Goal: Task Accomplishment & Management: Manage account settings

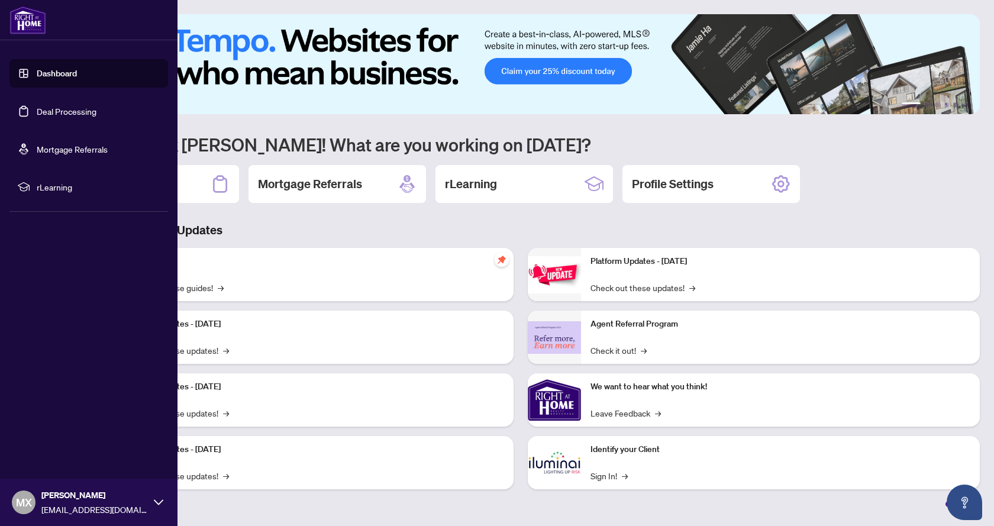
click at [53, 109] on link "Deal Processing" at bounding box center [67, 111] width 60 height 11
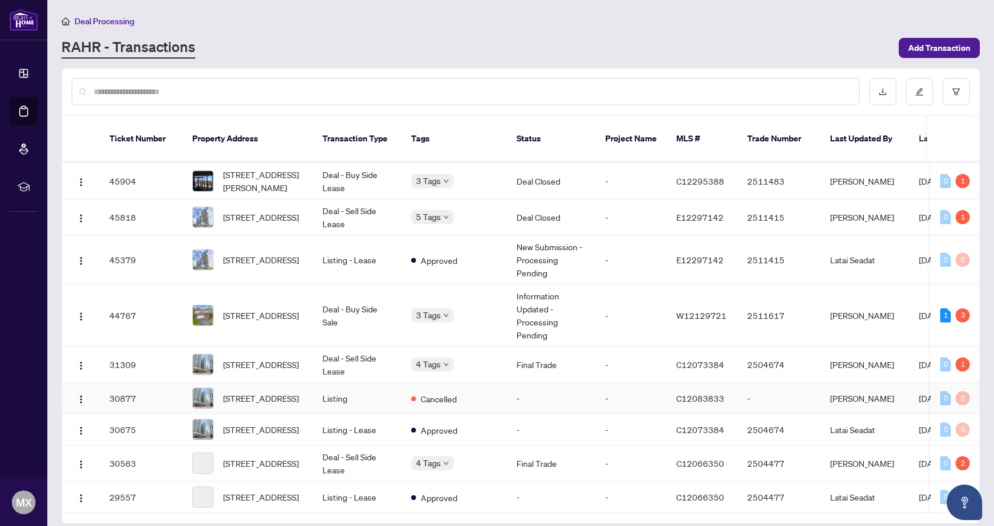
scroll to position [237, 0]
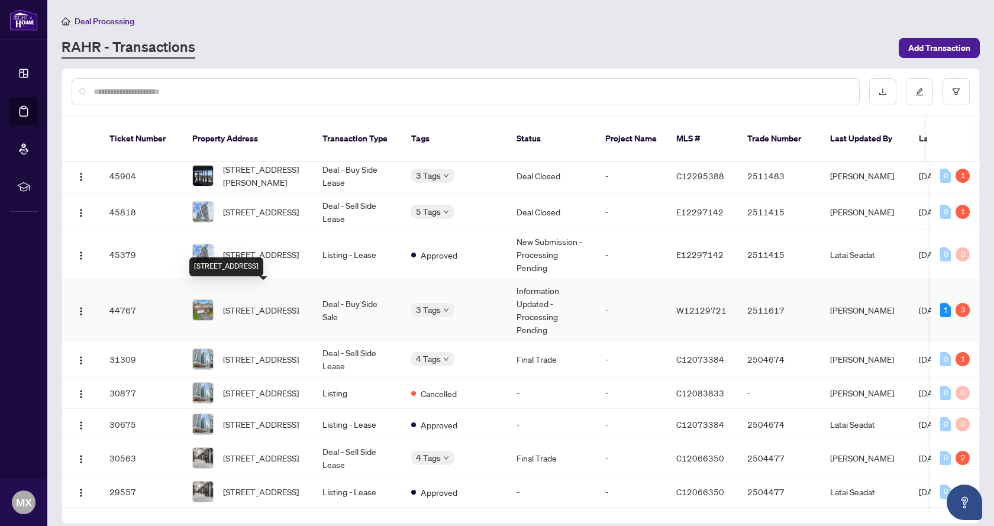
click at [265, 304] on span "[STREET_ADDRESS]" at bounding box center [261, 310] width 76 height 13
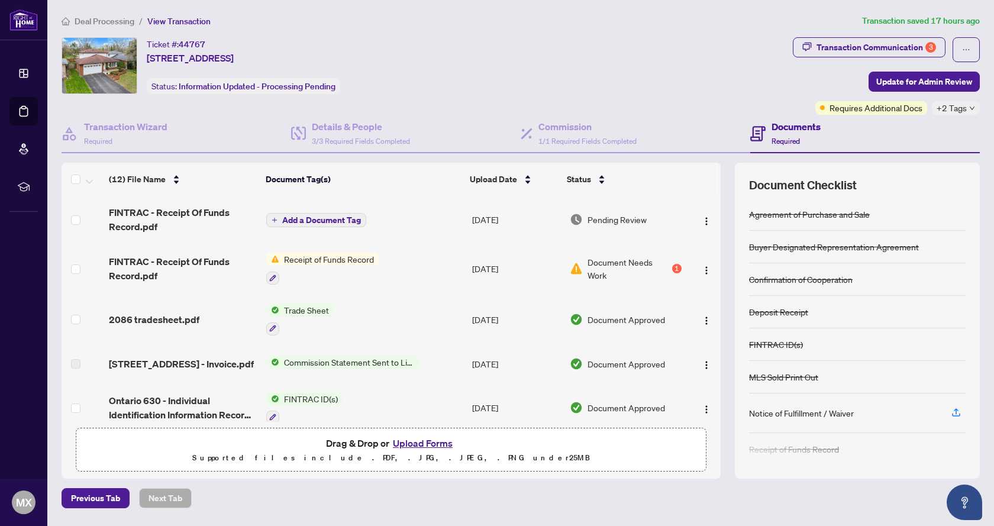
click at [640, 260] on span "Document Needs Work" at bounding box center [629, 269] width 82 height 26
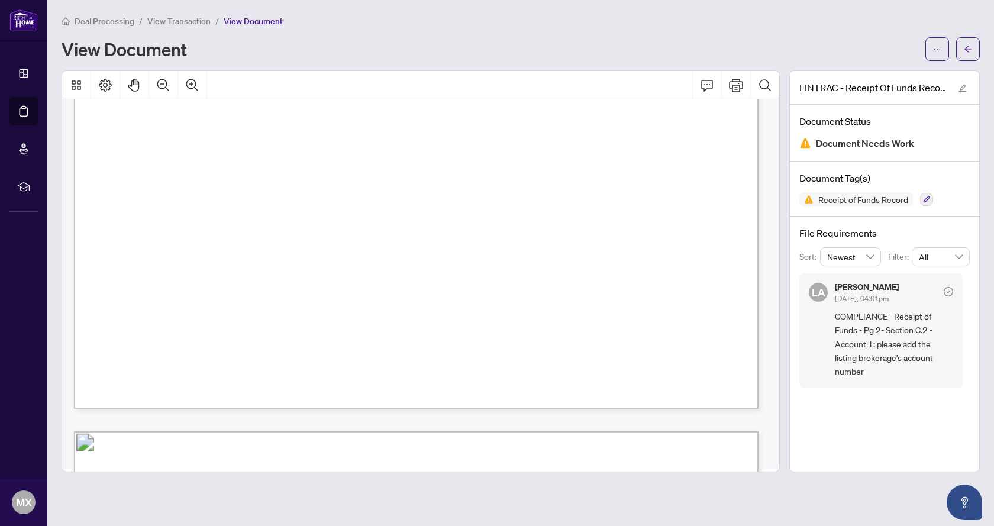
scroll to position [947, 0]
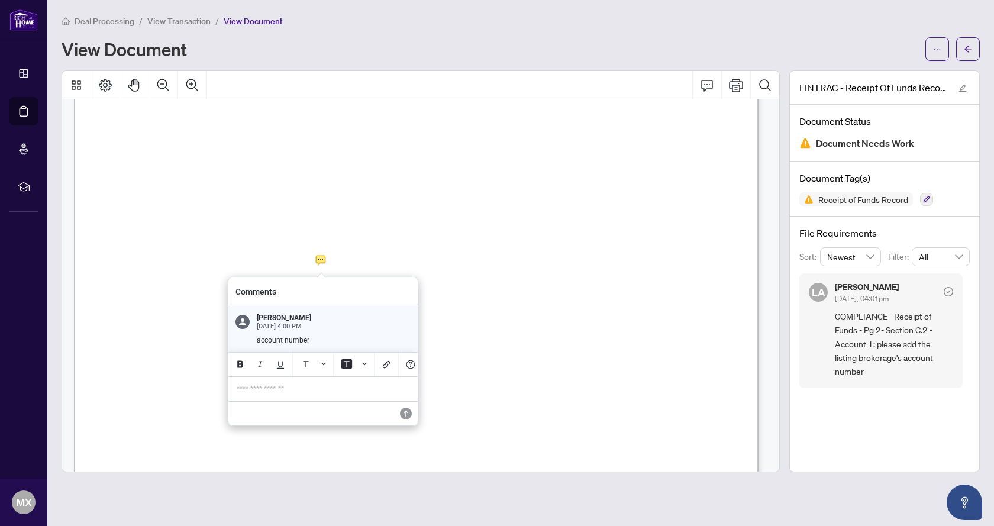
click at [262, 393] on p "**********" at bounding box center [323, 389] width 173 height 10
click at [408, 416] on icon "Save" at bounding box center [406, 414] width 12 height 12
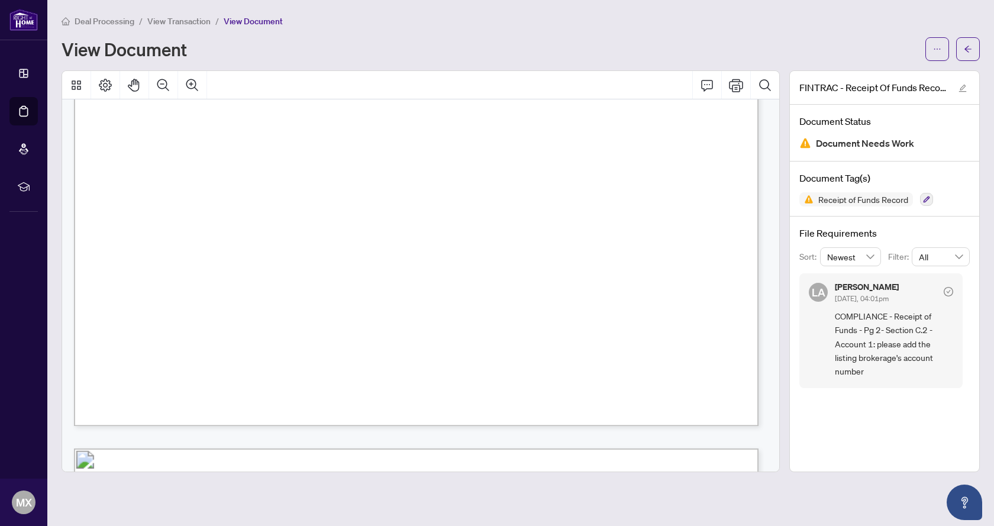
scroll to position [1124, 0]
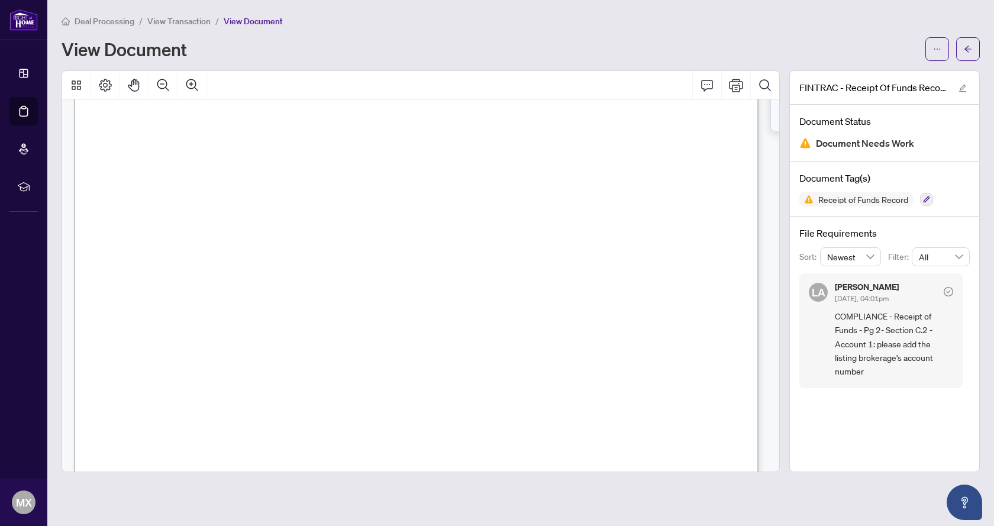
click at [906, 371] on span "COMPLIANCE - Receipt of Funds - Pg 2- Section C.2 - Account 1: please add the l…" at bounding box center [894, 343] width 118 height 69
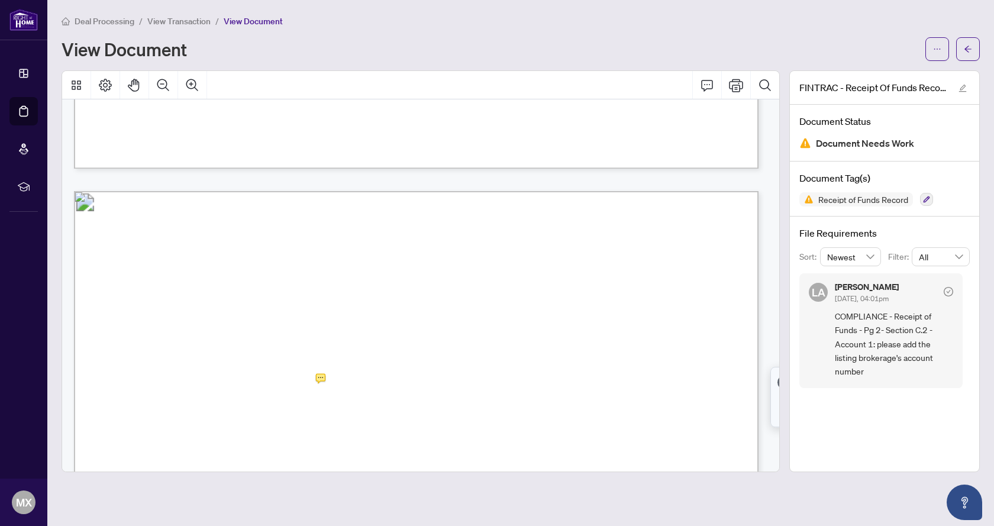
scroll to position [1420, 0]
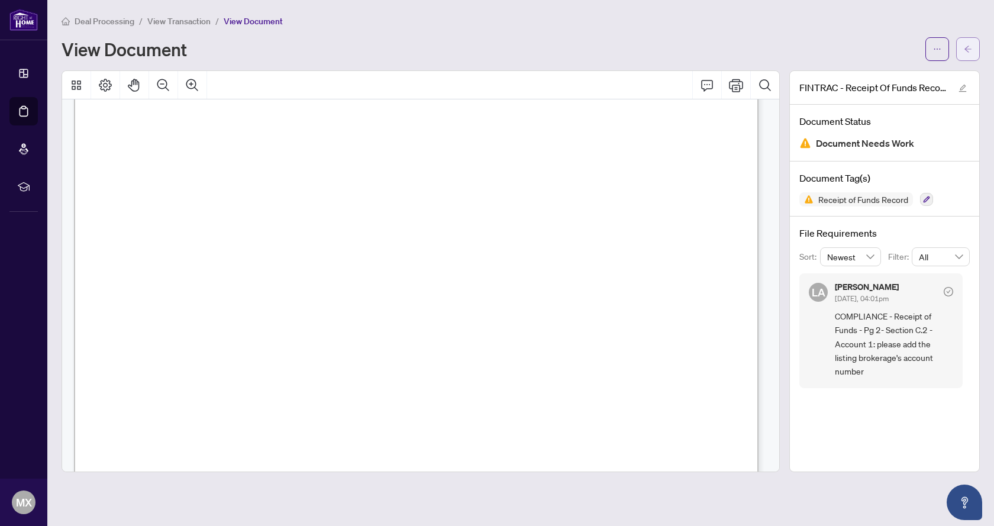
click at [970, 54] on span "button" at bounding box center [968, 49] width 8 height 19
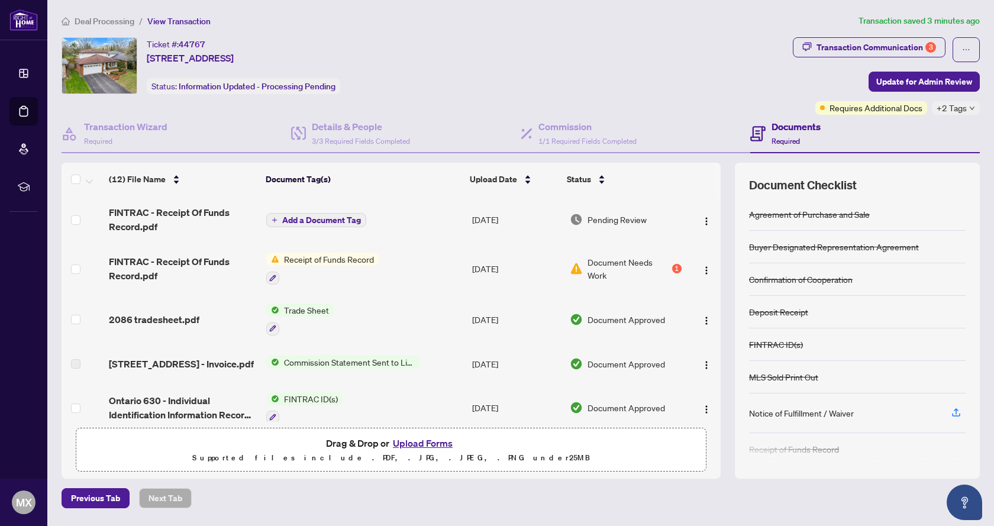
click at [421, 449] on button "Upload Forms" at bounding box center [422, 443] width 67 height 15
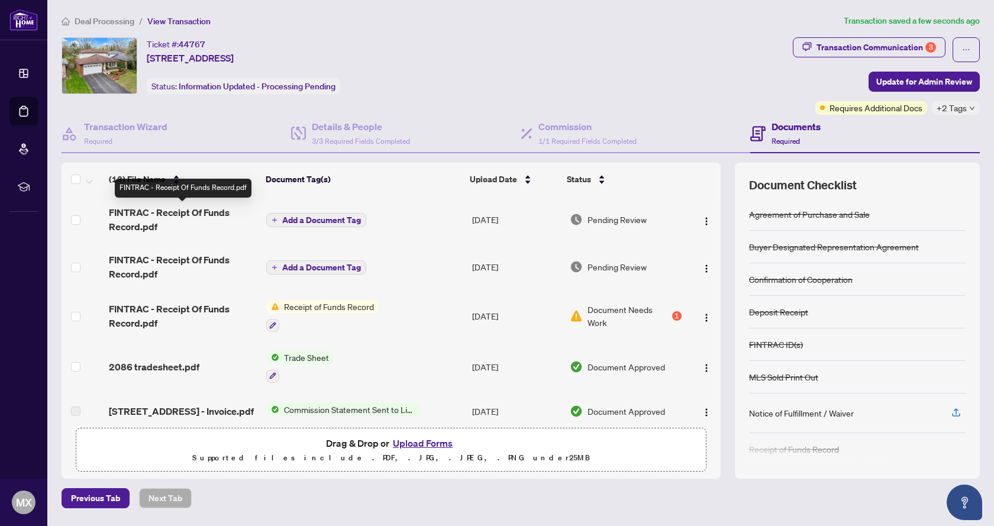
click at [173, 209] on span "FINTRAC - Receipt Of Funds Record.pdf" at bounding box center [183, 219] width 148 height 28
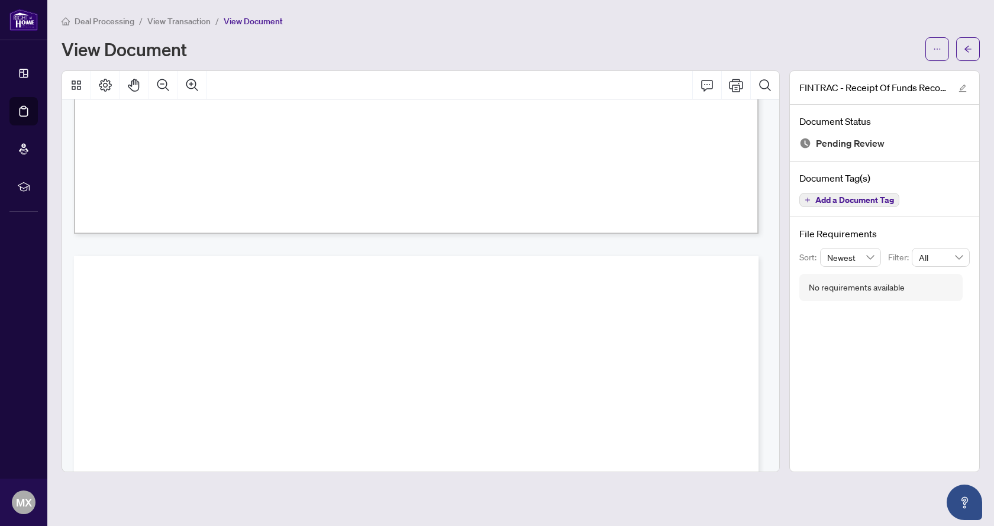
scroll to position [888, 0]
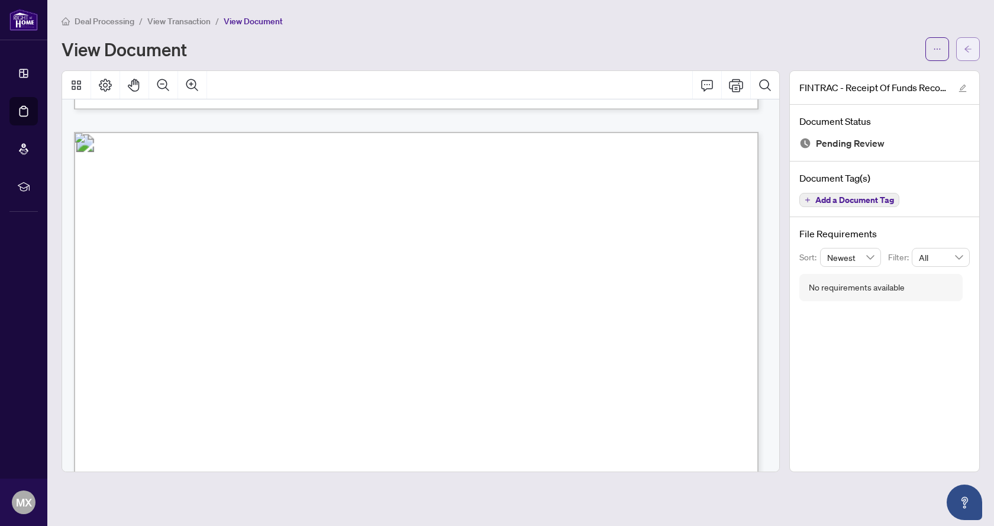
click at [966, 50] on icon "arrow-left" at bounding box center [968, 49] width 7 height 7
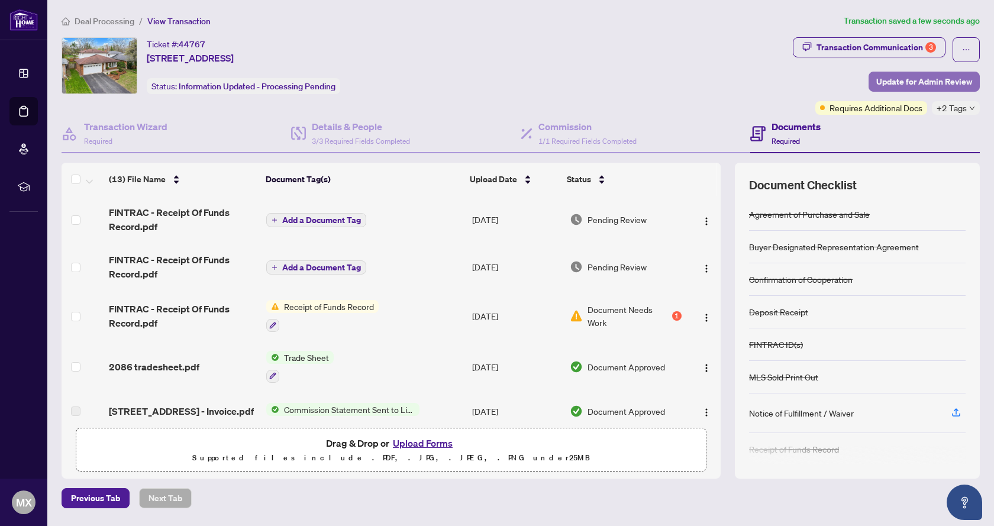
click at [910, 82] on span "Update for Admin Review" at bounding box center [924, 81] width 96 height 19
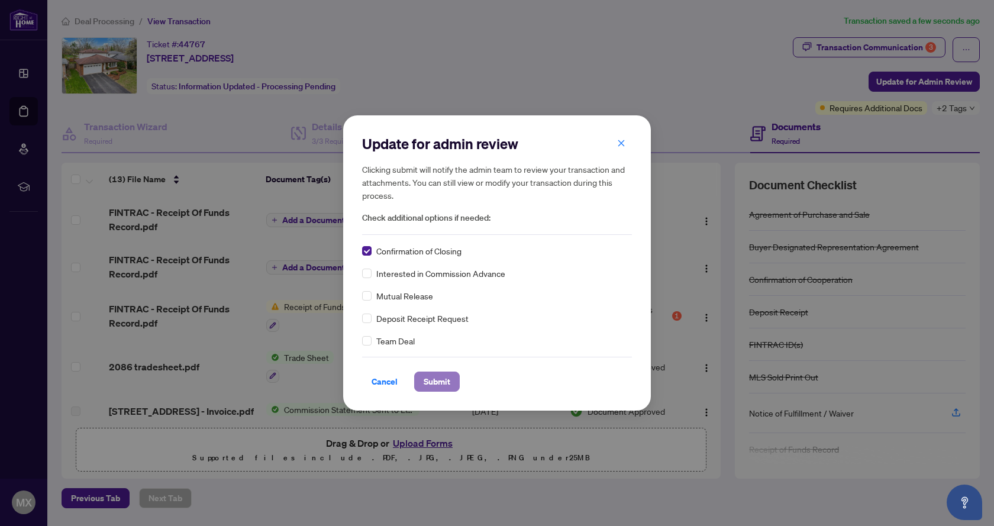
click at [437, 382] on span "Submit" at bounding box center [437, 381] width 27 height 19
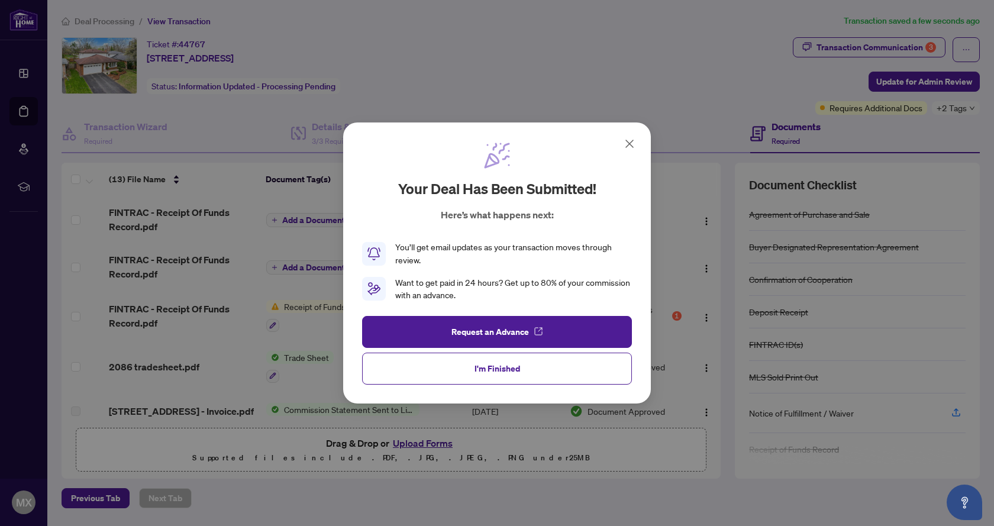
click at [631, 138] on icon at bounding box center [630, 144] width 14 height 14
